Goal: Information Seeking & Learning: Learn about a topic

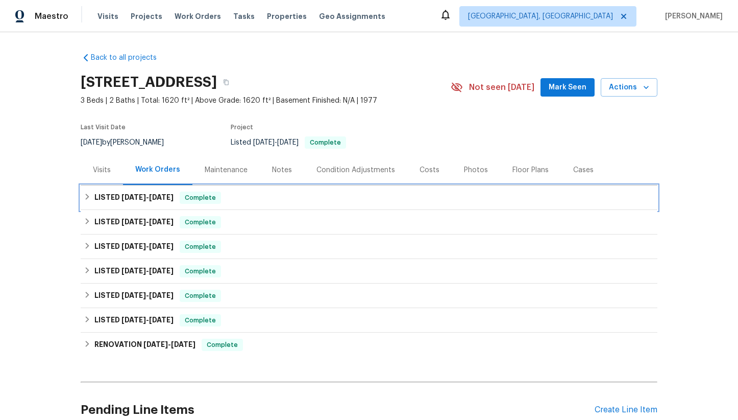
click at [106, 192] on h6 "LISTED [DATE] - [DATE]" at bounding box center [133, 197] width 79 height 12
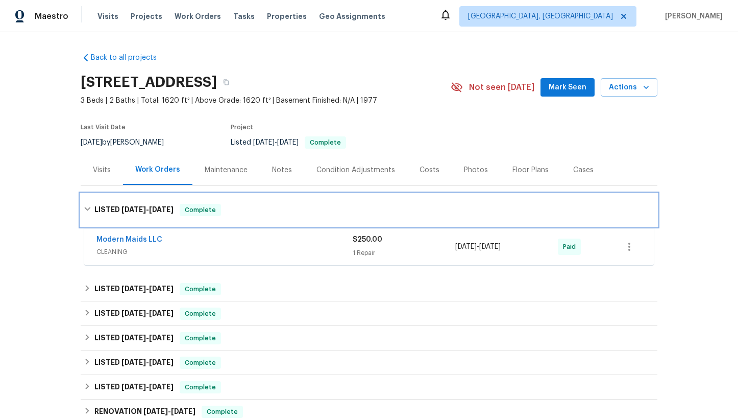
click at [168, 209] on span "[DATE]" at bounding box center [161, 209] width 25 height 7
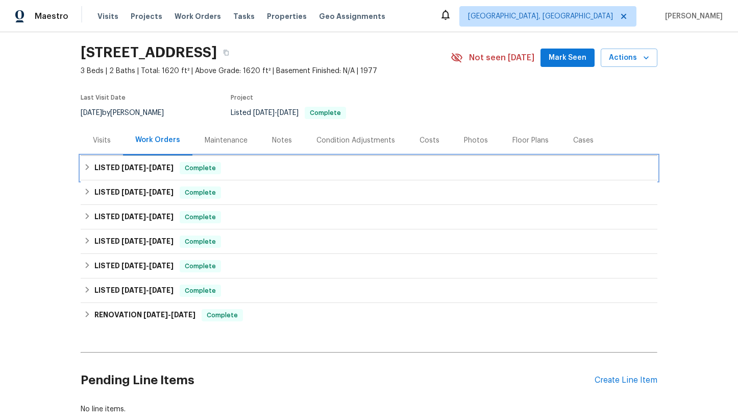
scroll to position [30, 0]
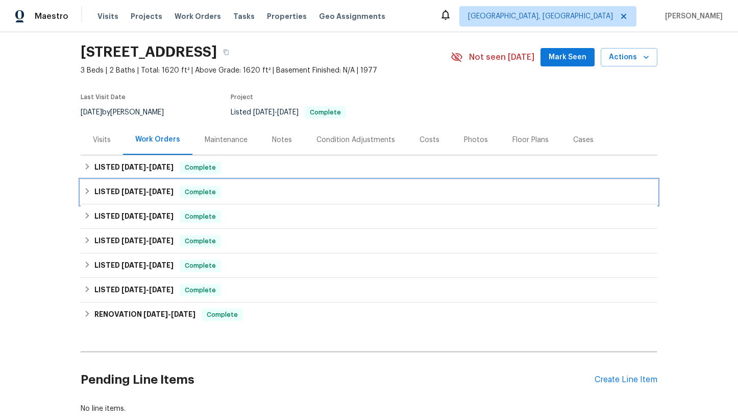
click at [144, 193] on span "[DATE] - [DATE]" at bounding box center [148, 191] width 52 height 7
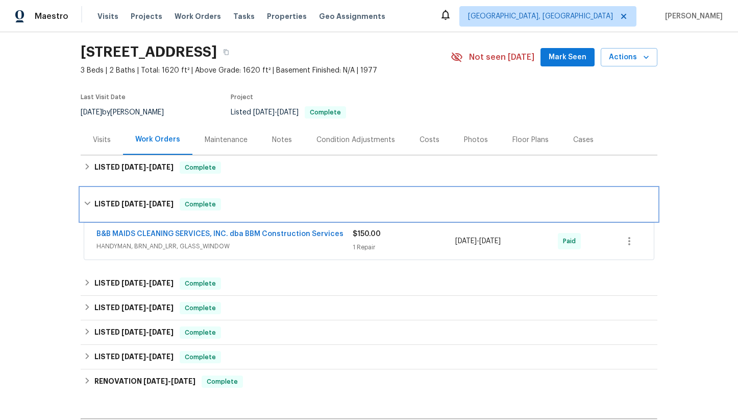
click at [144, 213] on div "LISTED [DATE] - [DATE] Complete" at bounding box center [369, 204] width 577 height 33
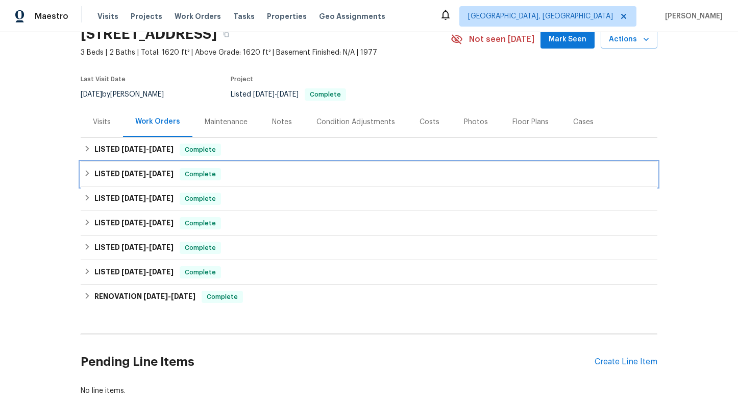
scroll to position [50, 0]
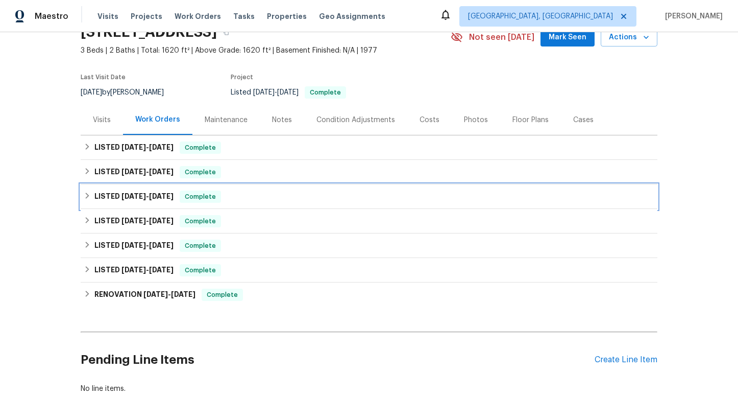
click at [146, 202] on h6 "LISTED [DATE] - [DATE]" at bounding box center [133, 196] width 79 height 12
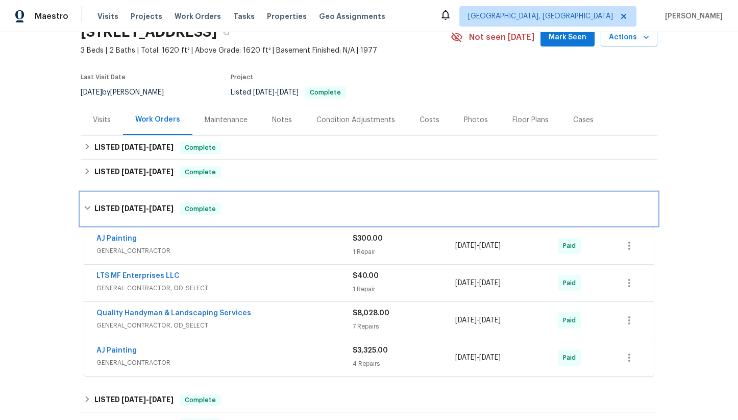
scroll to position [76, 0]
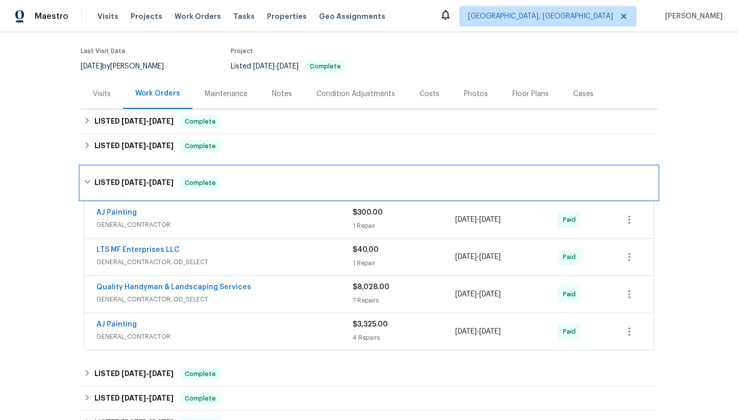
click at [129, 192] on div "LISTED [DATE] - [DATE] Complete" at bounding box center [369, 182] width 577 height 33
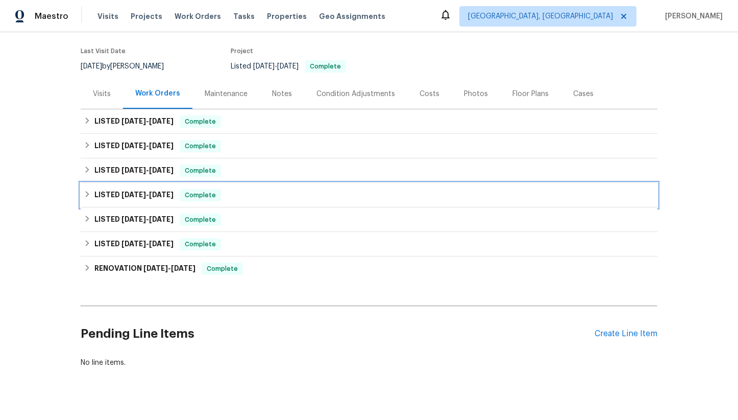
click at [129, 192] on span "[DATE]" at bounding box center [134, 194] width 25 height 7
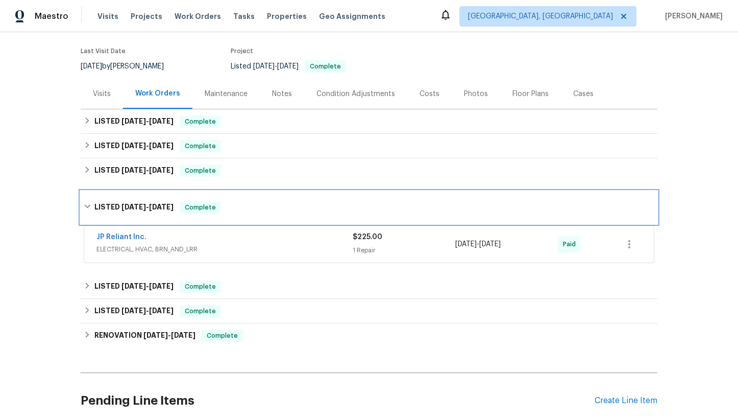
click at [126, 212] on h6 "LISTED [DATE] - [DATE]" at bounding box center [133, 207] width 79 height 12
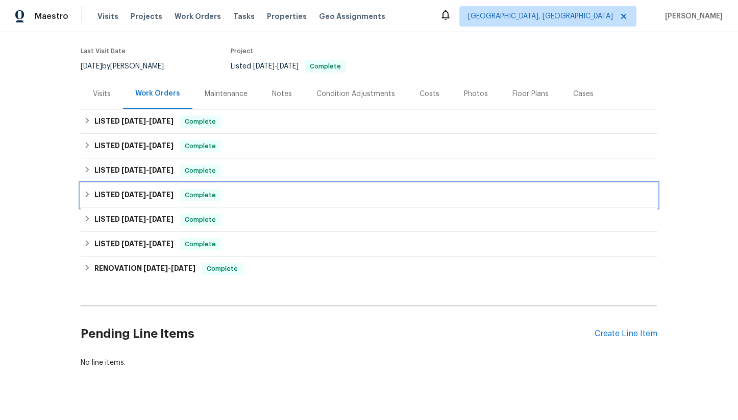
scroll to position [91, 0]
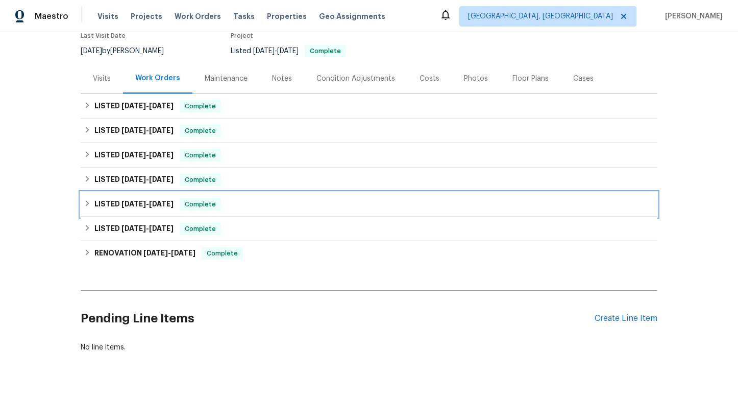
click at [142, 198] on h6 "LISTED [DATE] - [DATE]" at bounding box center [133, 204] width 79 height 12
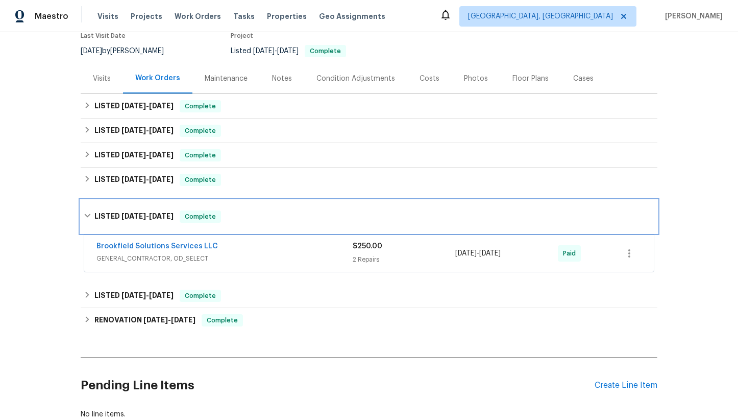
click at [140, 212] on span "[DATE]" at bounding box center [134, 215] width 25 height 7
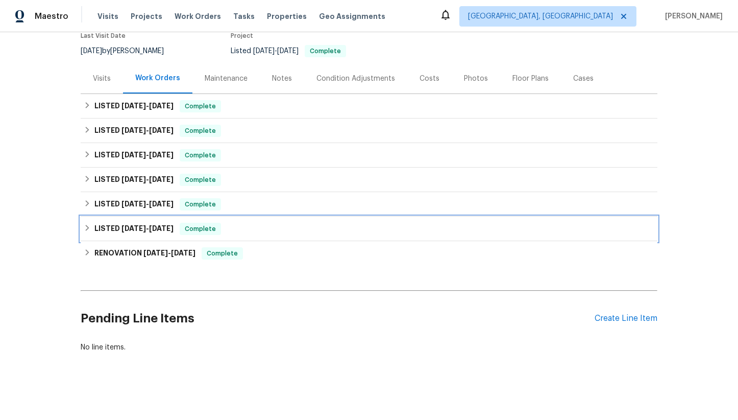
click at [150, 230] on span "[DATE] - [DATE]" at bounding box center [148, 228] width 52 height 7
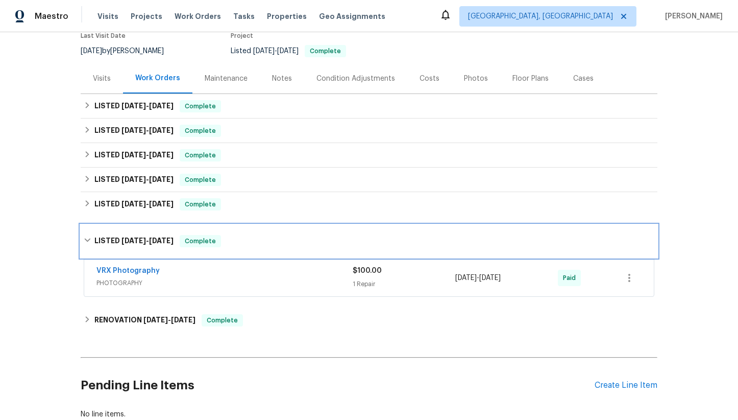
click at [150, 230] on div "LISTED [DATE] - [DATE] Complete" at bounding box center [369, 241] width 577 height 33
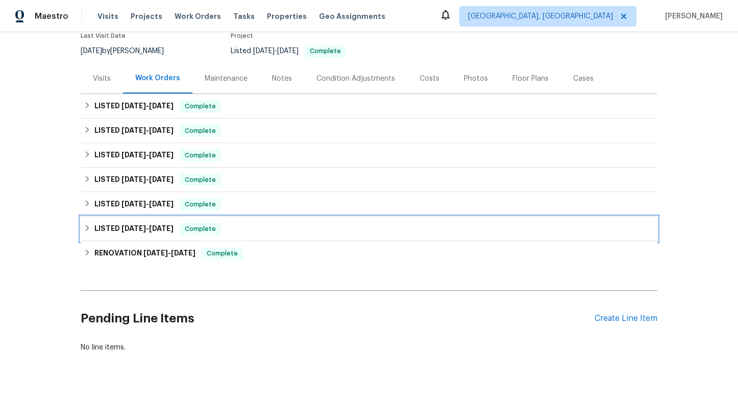
scroll to position [93, 0]
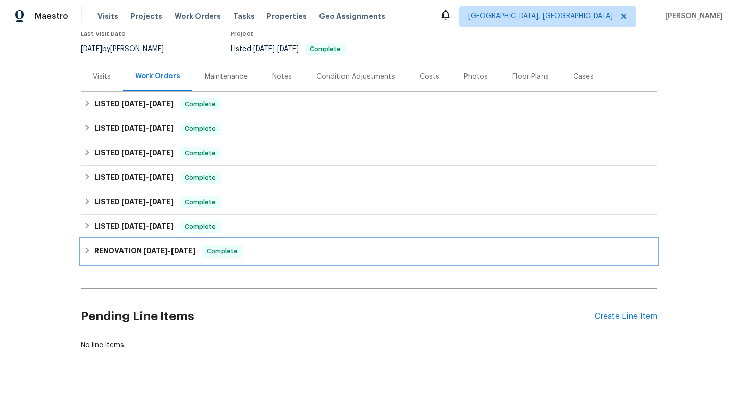
click at [163, 247] on span "[DATE]" at bounding box center [155, 250] width 25 height 7
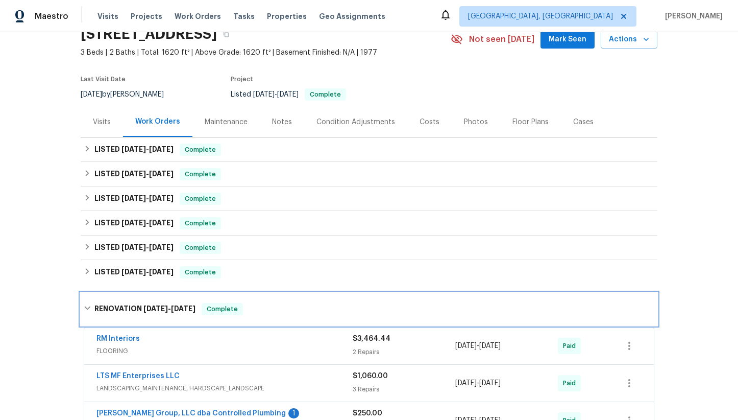
scroll to position [0, 0]
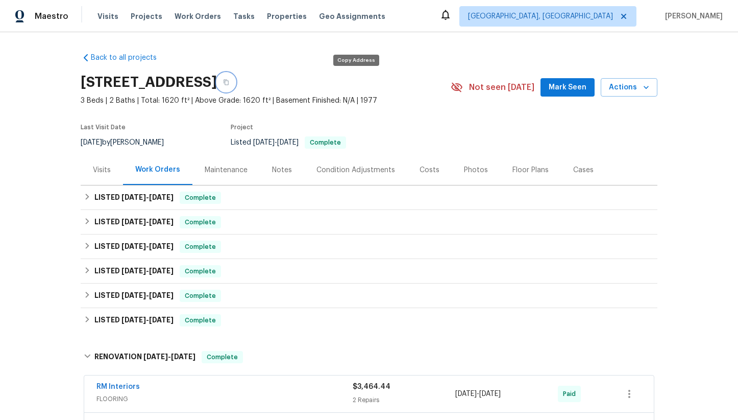
click at [229, 83] on icon "button" at bounding box center [226, 83] width 5 height 6
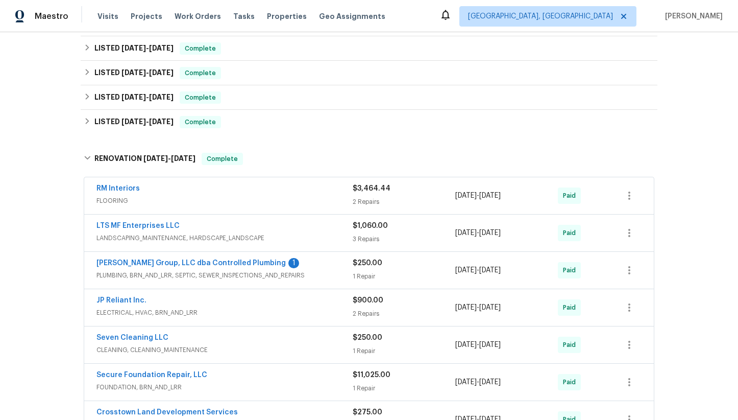
scroll to position [201, 0]
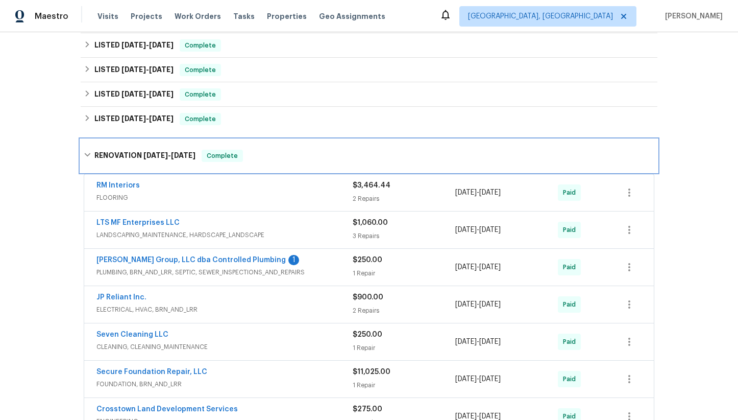
click at [151, 159] on h6 "RENOVATION [DATE] - [DATE]" at bounding box center [144, 156] width 101 height 12
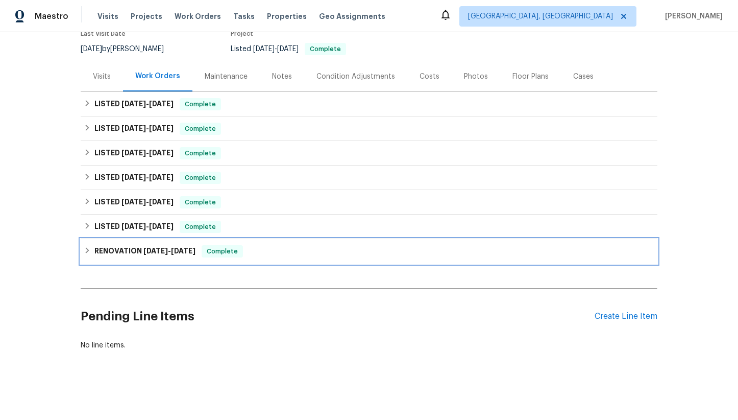
scroll to position [93, 0]
